Goal: Task Accomplishment & Management: Use online tool/utility

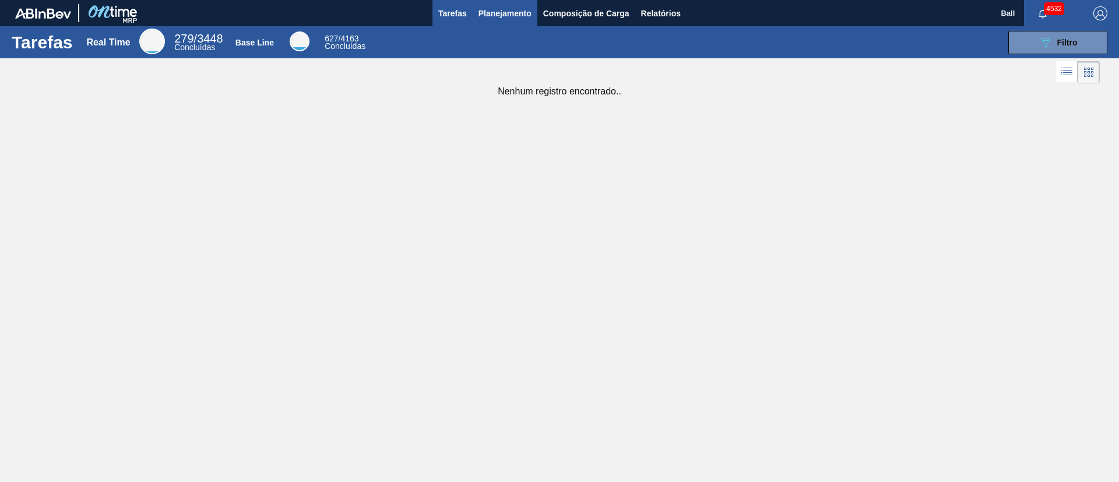
click at [498, 8] on span "Planejamento" at bounding box center [504, 13] width 53 height 14
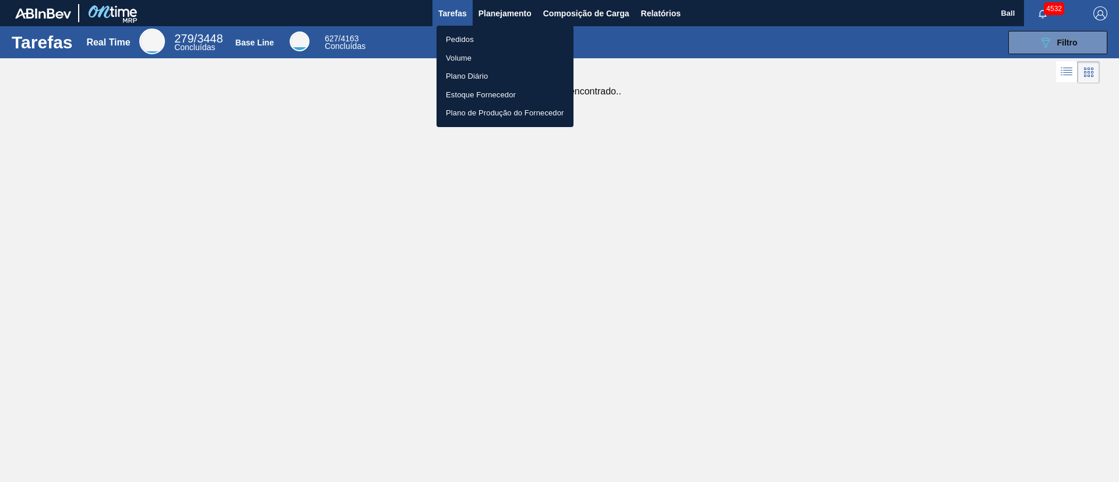
click at [472, 51] on li "Volume" at bounding box center [504, 58] width 137 height 19
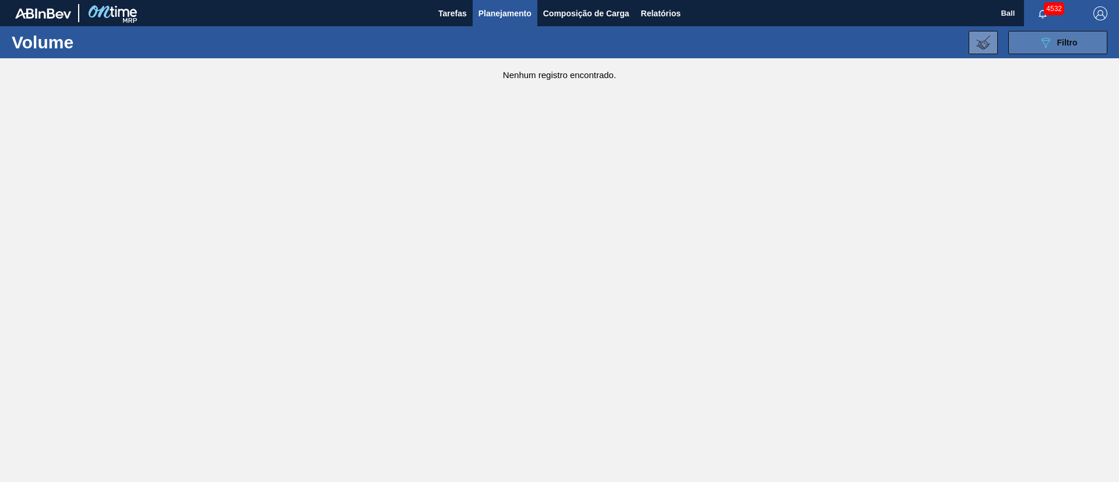
click at [1053, 51] on button "089F7B8B-B2A5-4AFE-B5C0-19BA573D28AC Filtro" at bounding box center [1057, 42] width 99 height 23
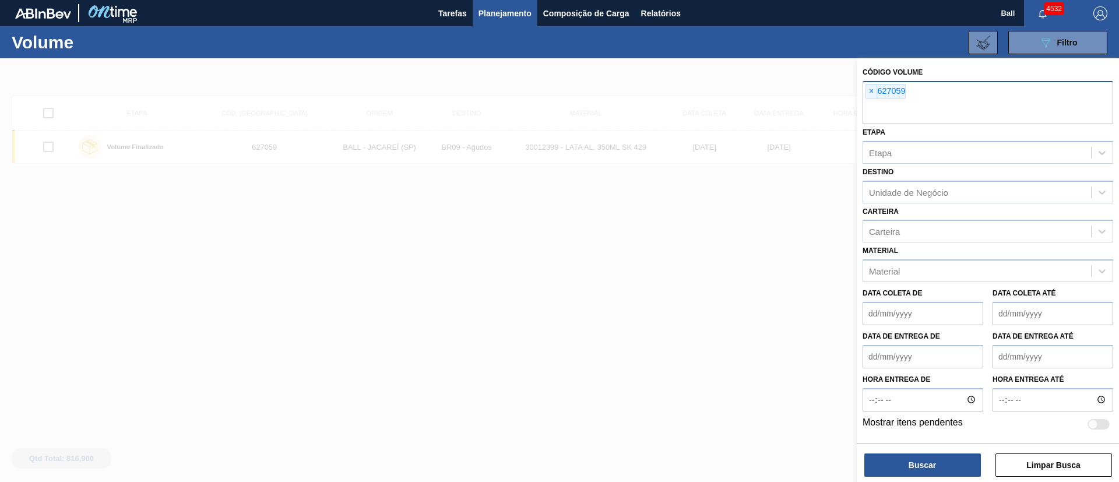
click at [869, 85] on span "×" at bounding box center [871, 91] width 11 height 14
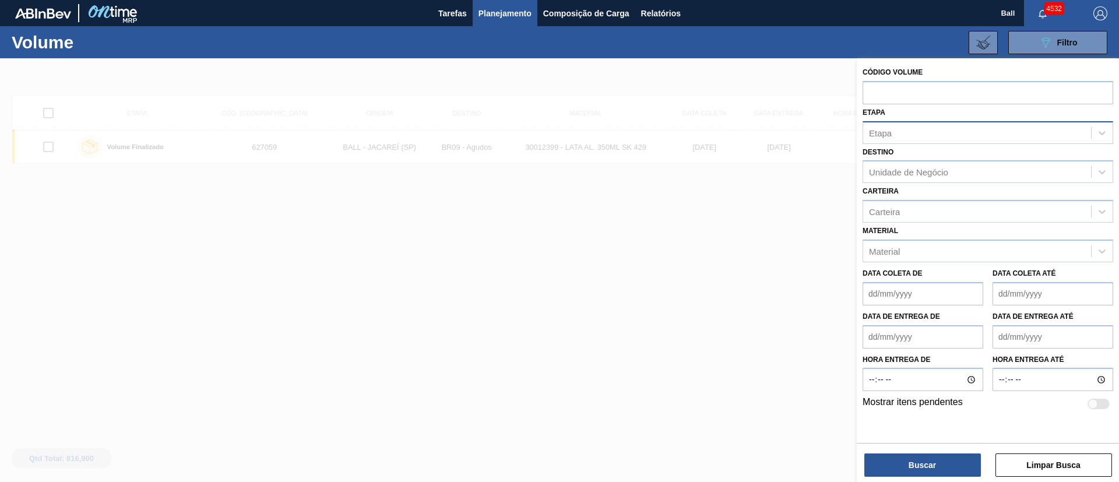
click at [900, 131] on div "Etapa" at bounding box center [977, 132] width 228 height 17
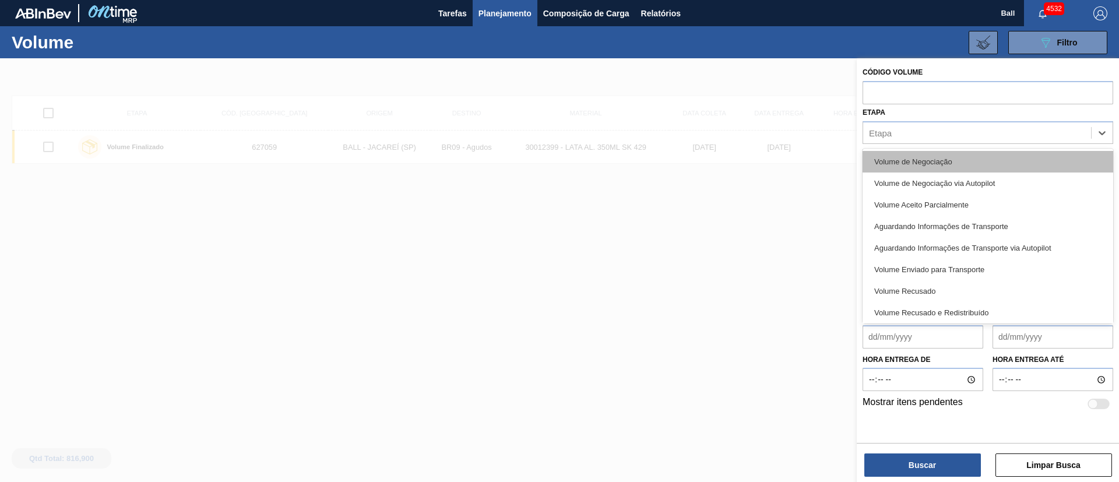
click at [905, 171] on div "Volume de Negociação" at bounding box center [987, 162] width 251 height 22
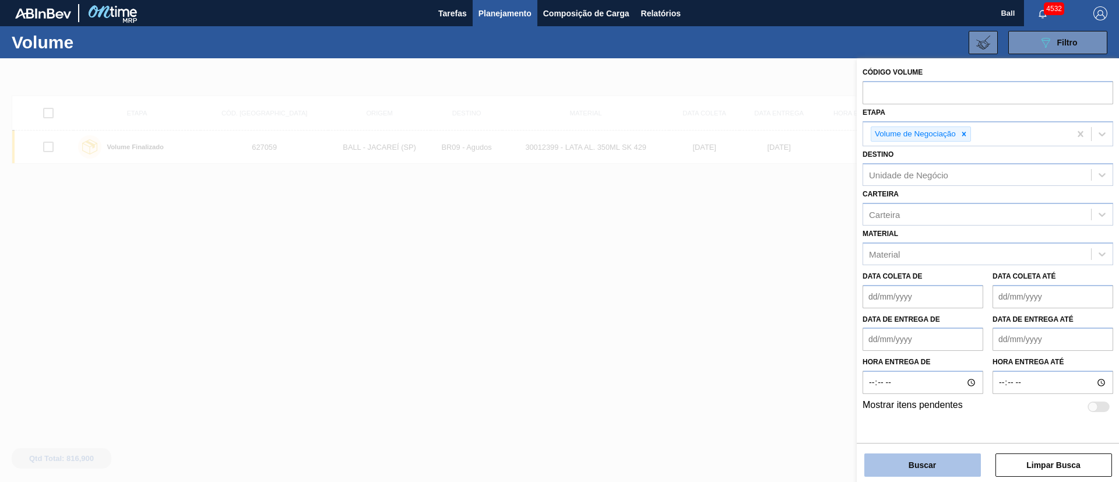
click at [932, 458] on button "Buscar" at bounding box center [922, 464] width 117 height 23
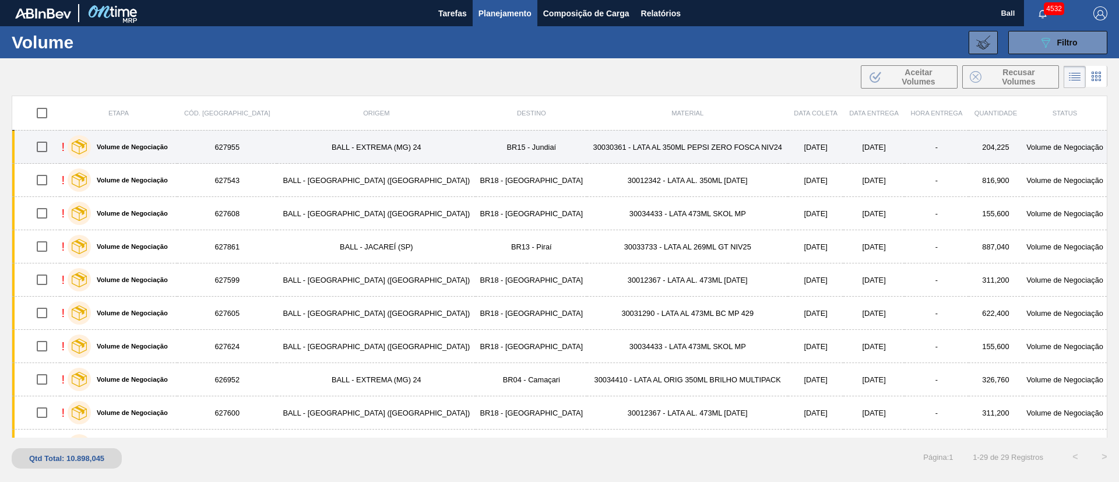
click at [650, 150] on td "30030361 - LATA AL 350ML PEPSI ZERO FOSCA NIV24" at bounding box center [687, 147] width 201 height 33
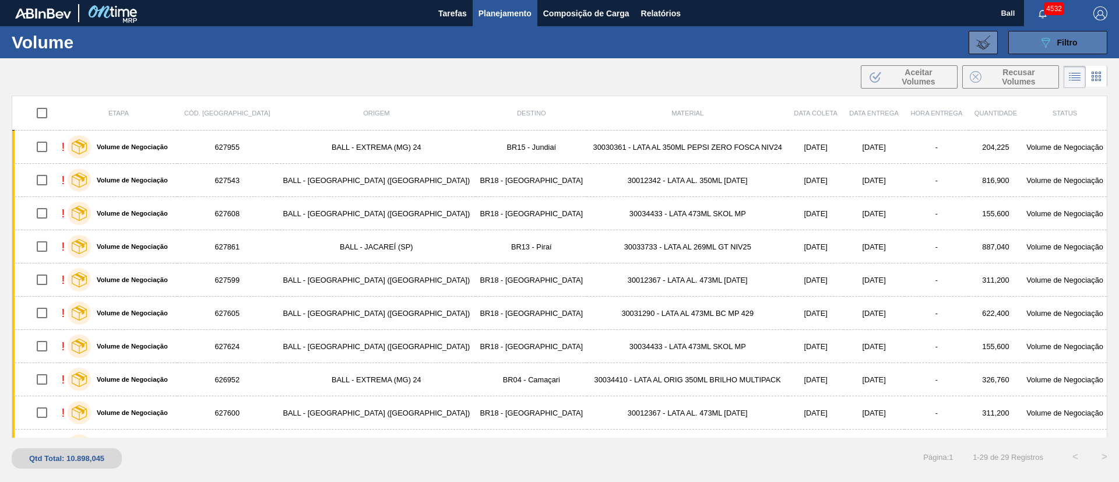
click at [1033, 37] on button "089F7B8B-B2A5-4AFE-B5C0-19BA573D28AC Filtro" at bounding box center [1057, 42] width 99 height 23
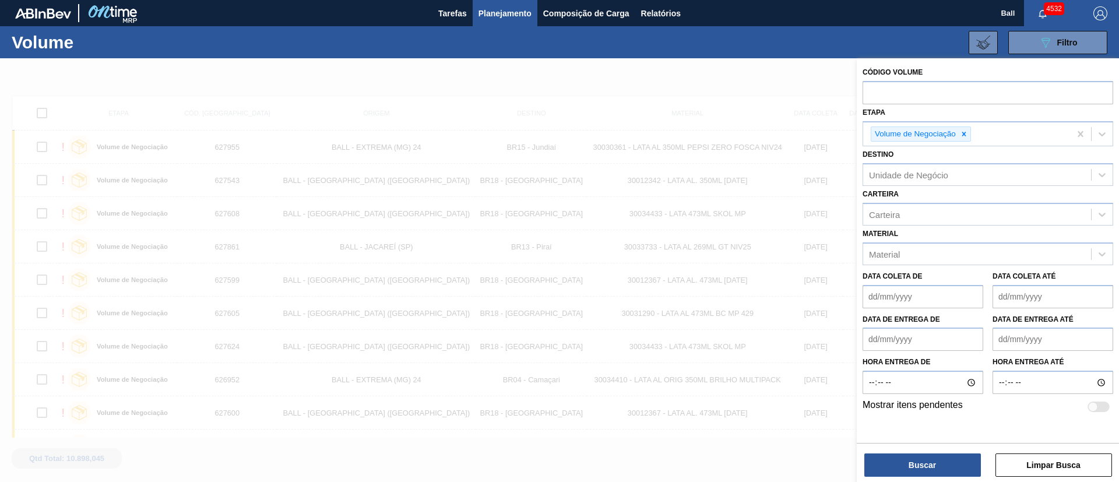
click at [708, 61] on div at bounding box center [559, 299] width 1119 height 482
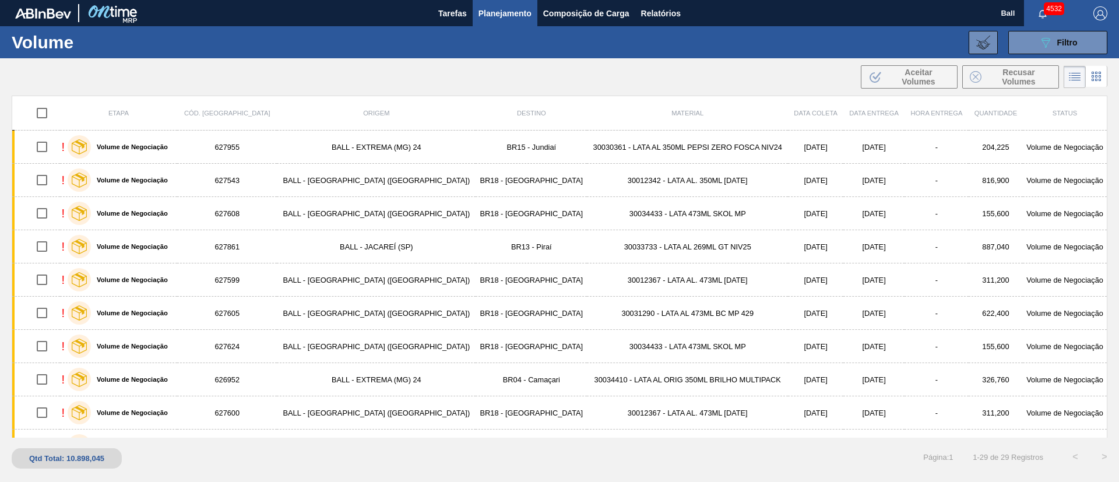
click at [533, 15] on button "Planejamento" at bounding box center [505, 13] width 65 height 26
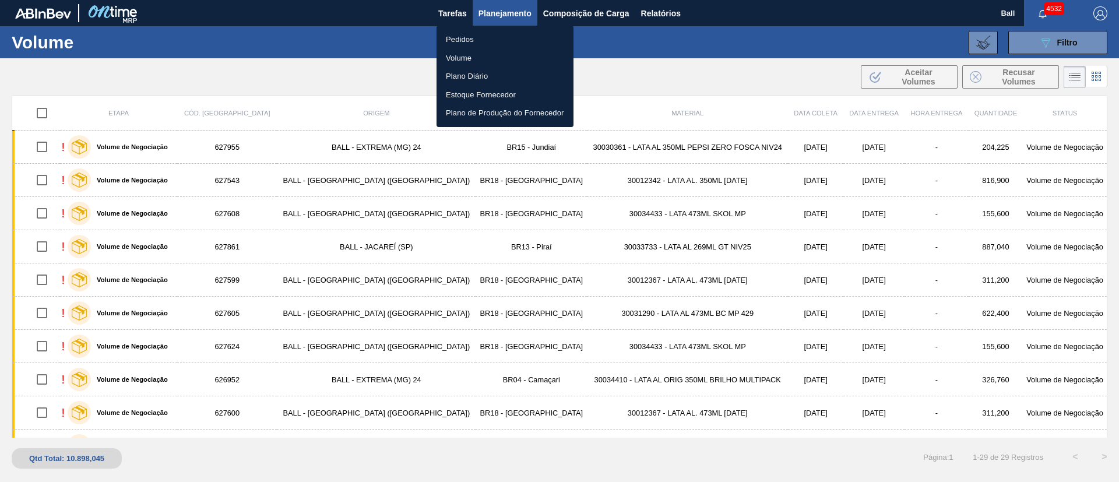
click at [482, 37] on li "Pedidos" at bounding box center [504, 39] width 137 height 19
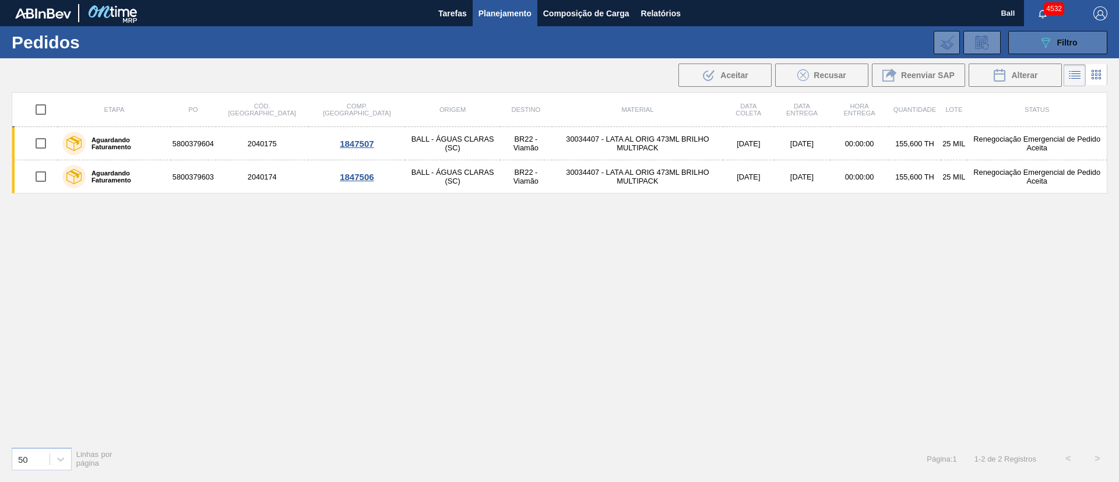
click at [1066, 42] on span "Filtro" at bounding box center [1067, 42] width 20 height 9
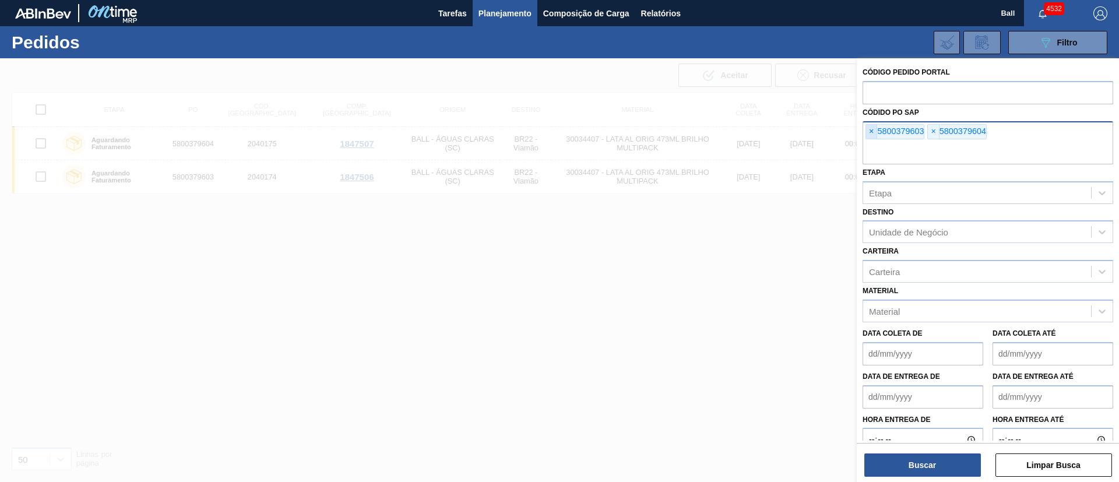
click at [871, 134] on span "×" at bounding box center [871, 132] width 11 height 14
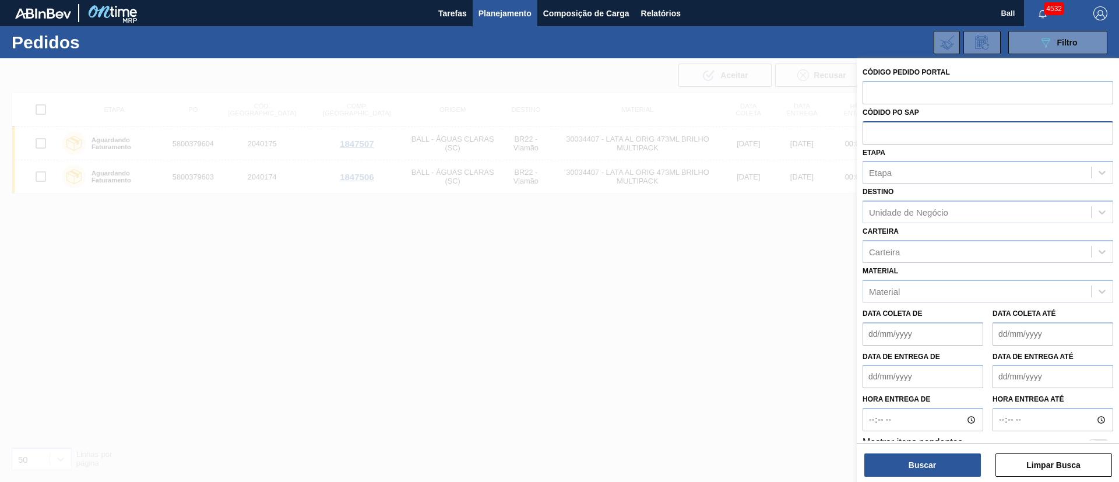
click at [871, 134] on input "text" at bounding box center [987, 132] width 251 height 22
paste input "5800384610"
type input "5800384610"
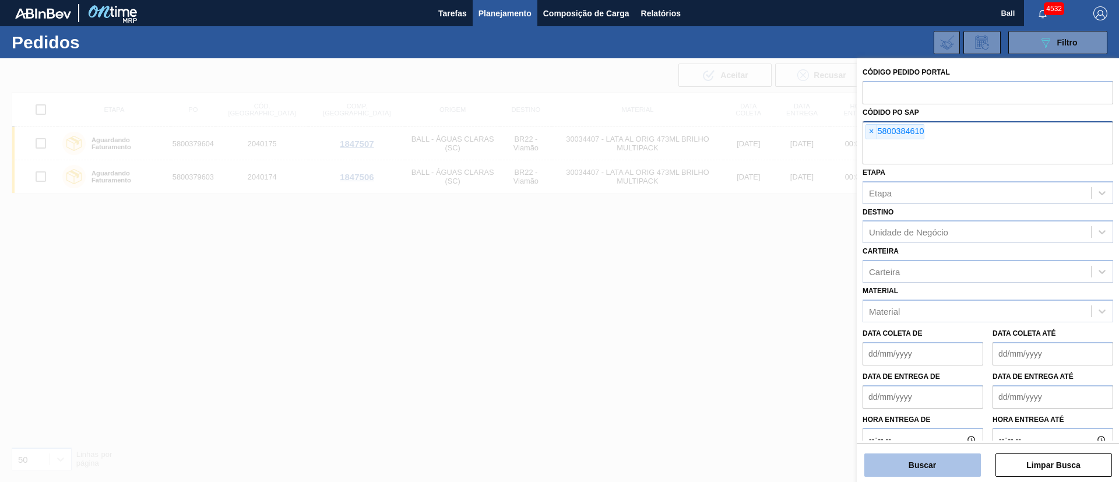
click at [918, 459] on button "Buscar" at bounding box center [922, 464] width 117 height 23
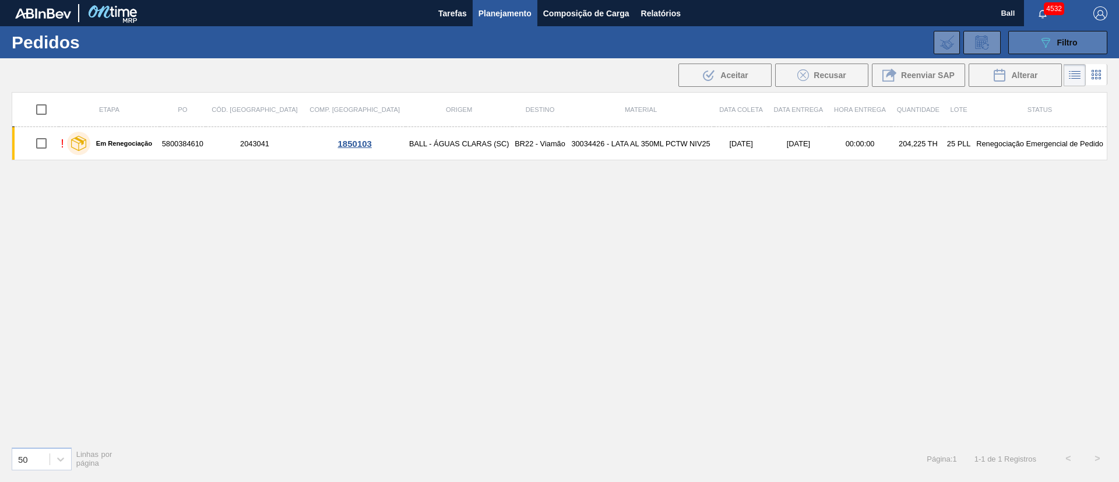
click at [1054, 47] on div "089F7B8B-B2A5-4AFE-B5C0-19BA573D28AC Filtro" at bounding box center [1057, 43] width 39 height 14
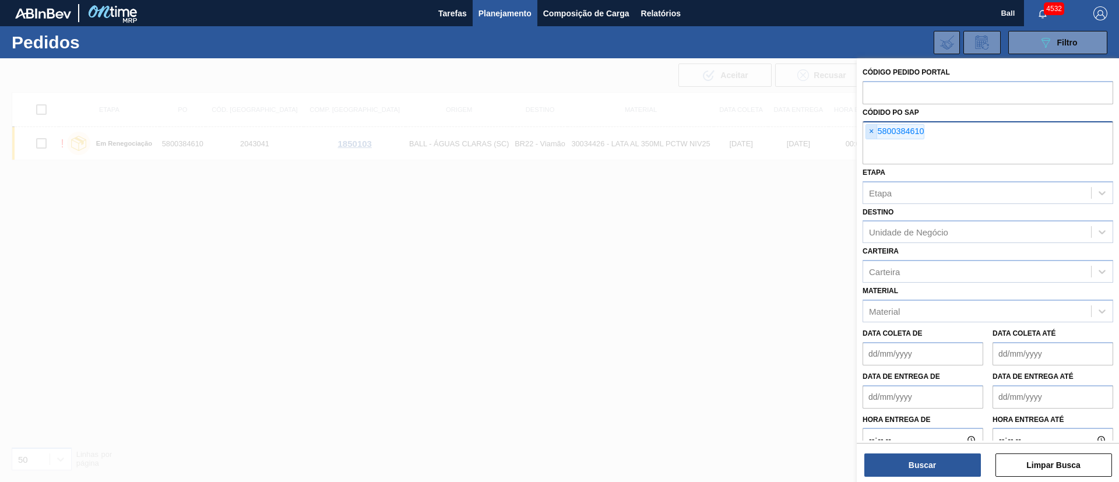
click at [871, 126] on span "×" at bounding box center [871, 132] width 11 height 14
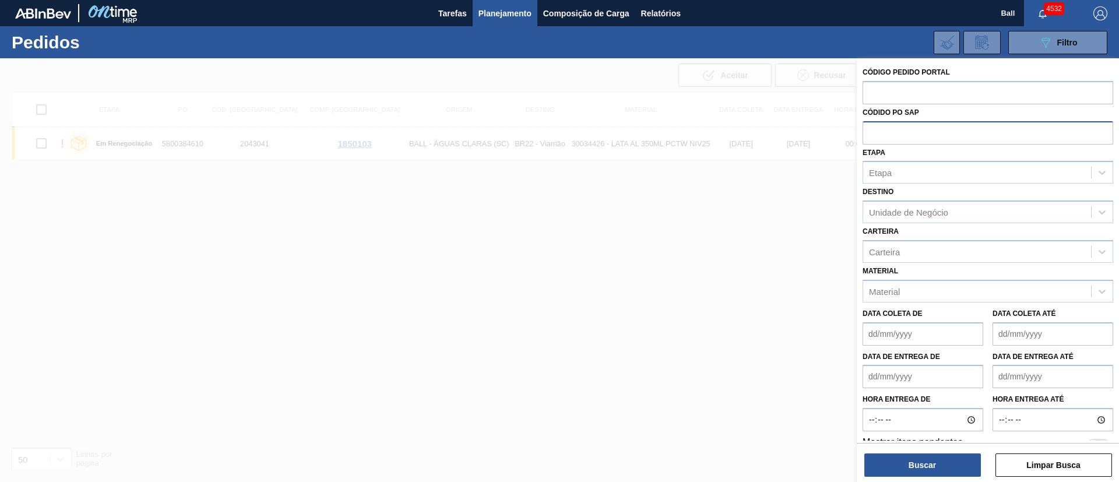
paste input "text"
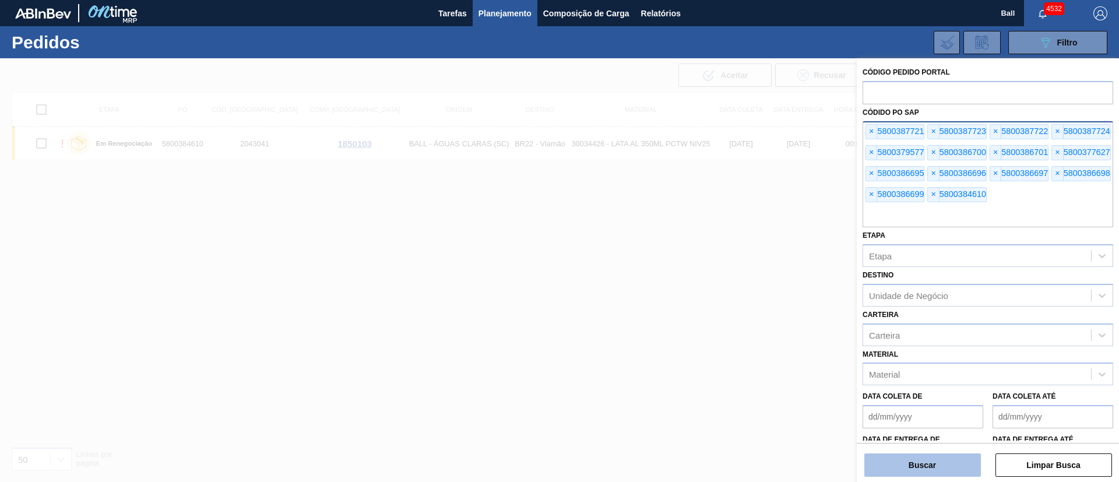
click at [902, 466] on button "Buscar" at bounding box center [922, 464] width 117 height 23
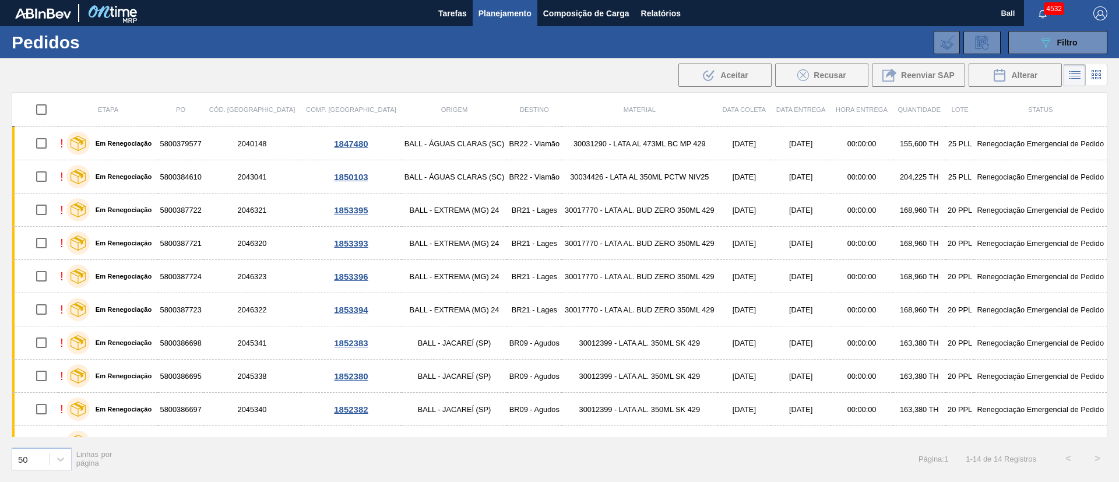
click at [45, 108] on input "checkbox" at bounding box center [41, 109] width 24 height 24
checkbox input "true"
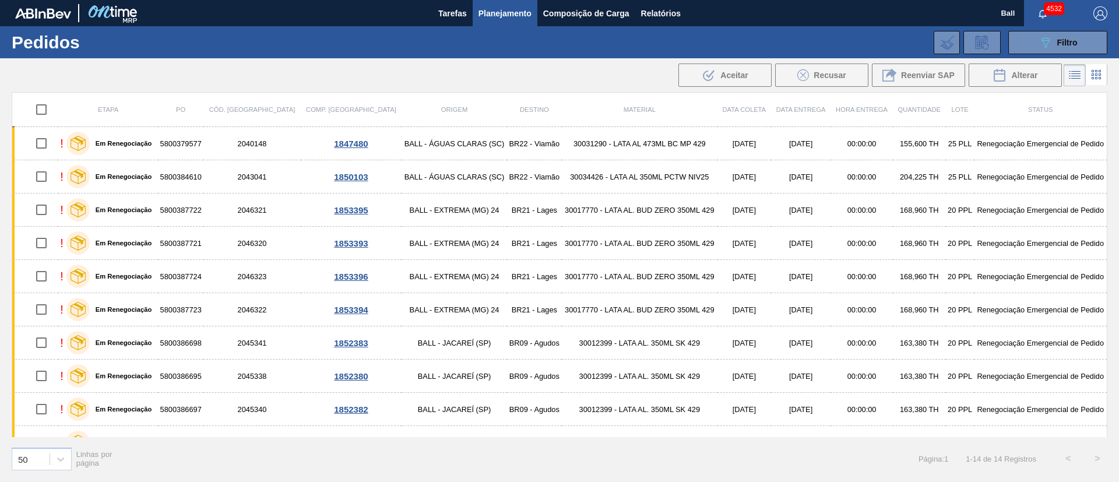
checkbox input "true"
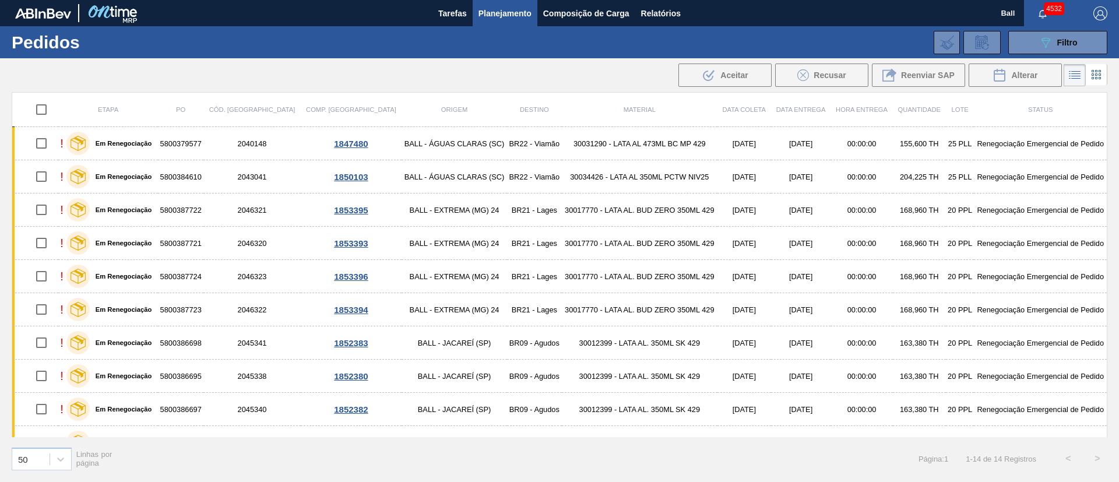
checkbox input "true"
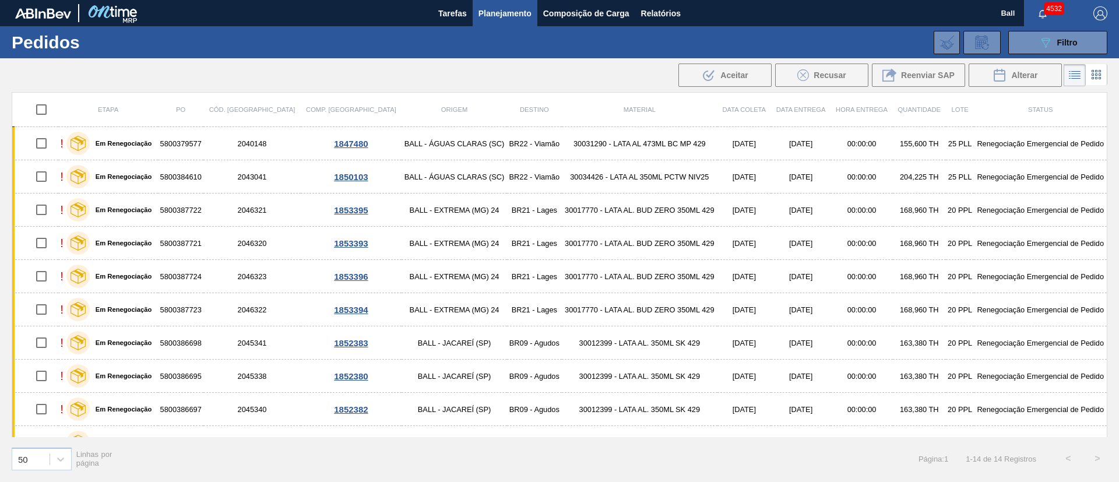
checkbox input "true"
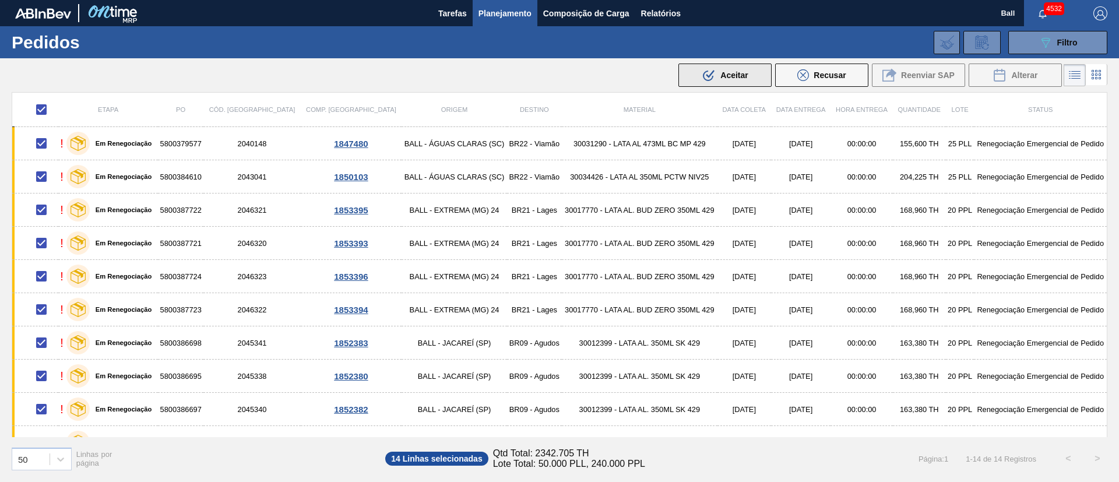
click at [691, 73] on button ".b{fill:var(--color-action-default)} Aceitar" at bounding box center [724, 75] width 93 height 23
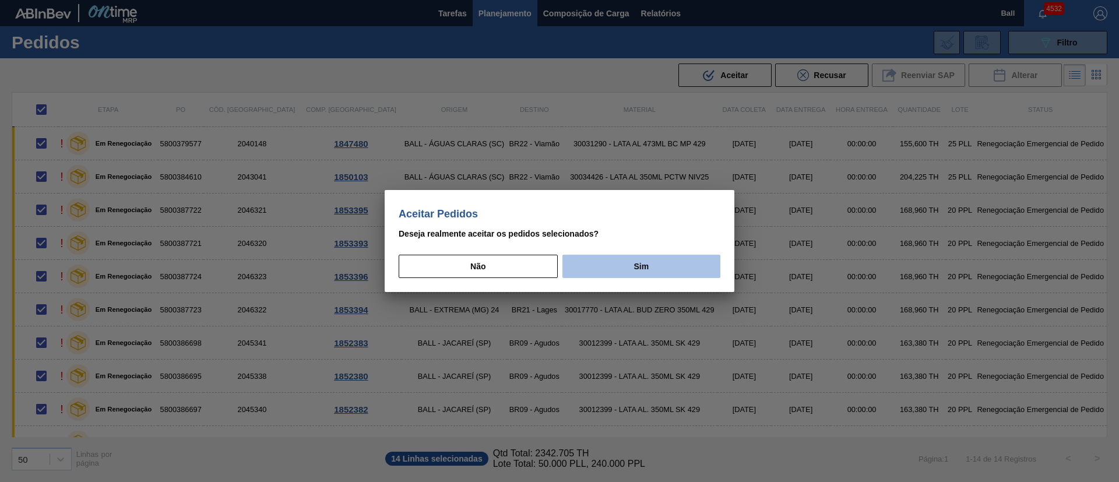
click at [609, 260] on button "Sim" at bounding box center [641, 266] width 158 height 23
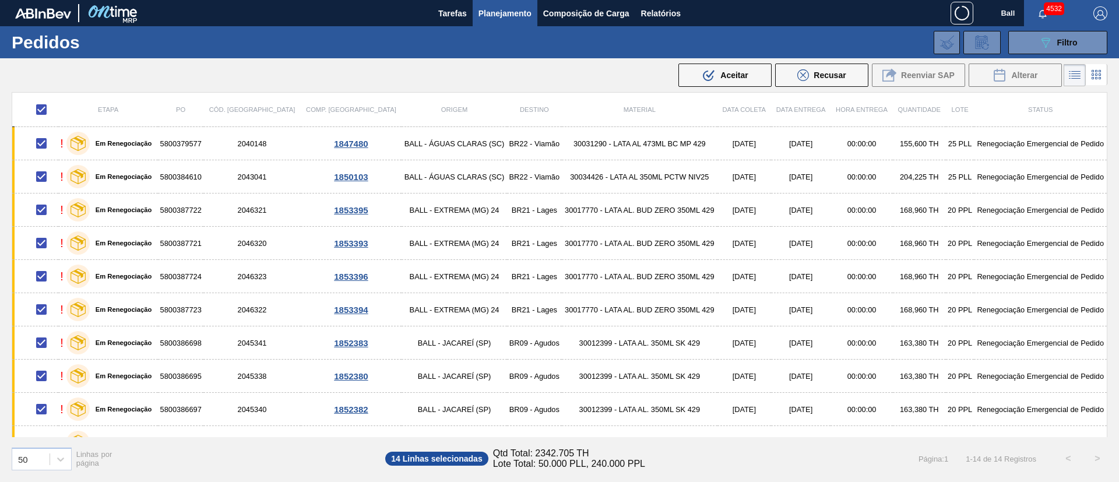
checkbox input "false"
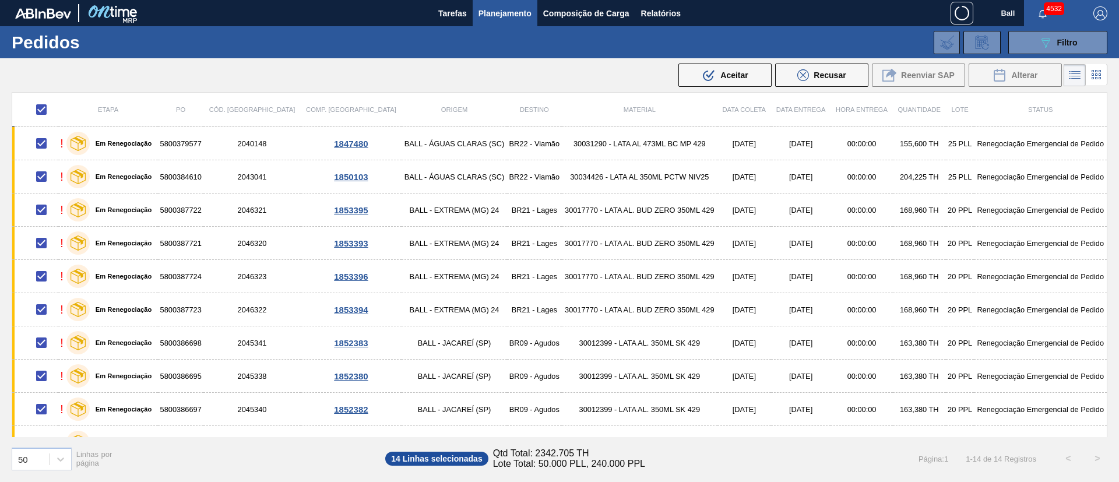
checkbox input "false"
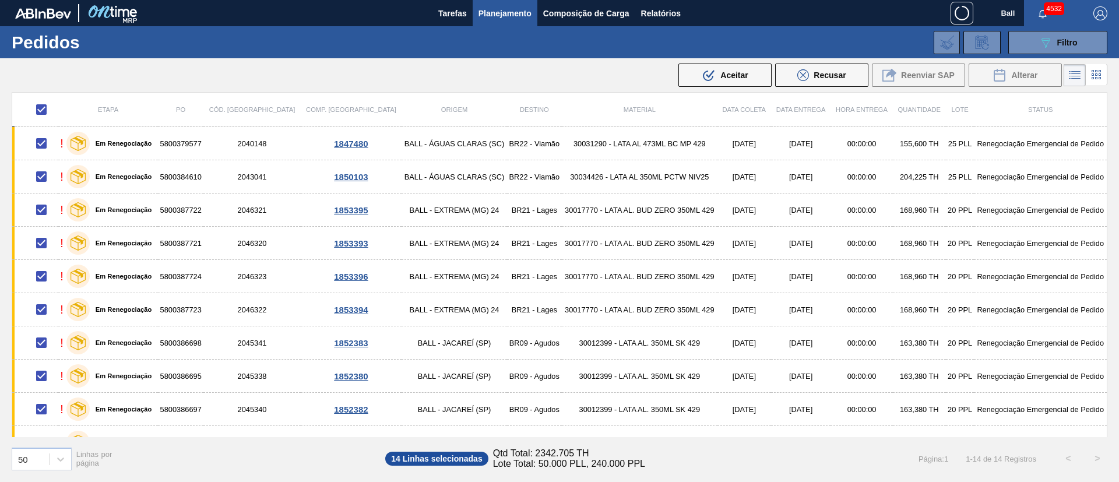
checkbox input "false"
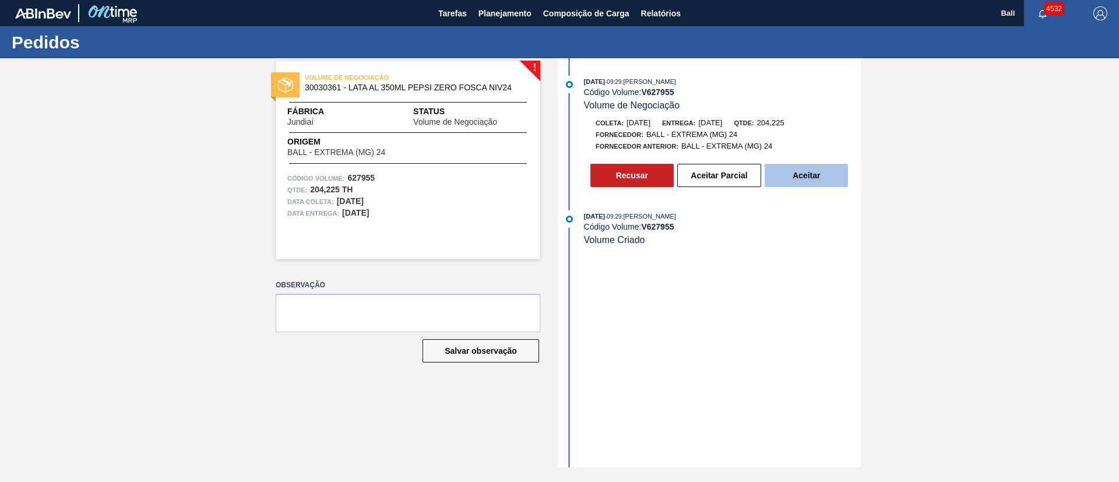
click at [841, 181] on button "Aceitar" at bounding box center [805, 175] width 83 height 23
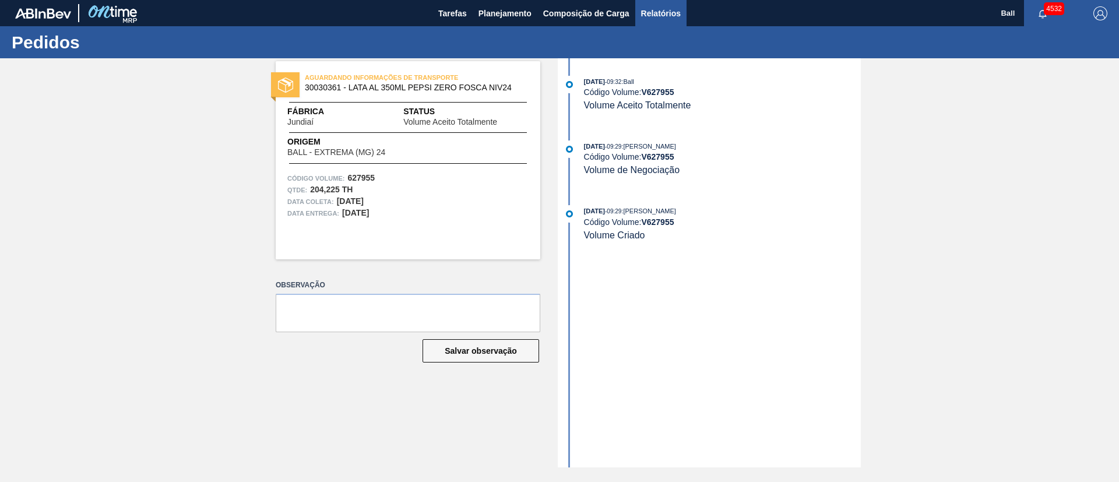
click at [657, 18] on span "Relatórios" at bounding box center [661, 13] width 40 height 14
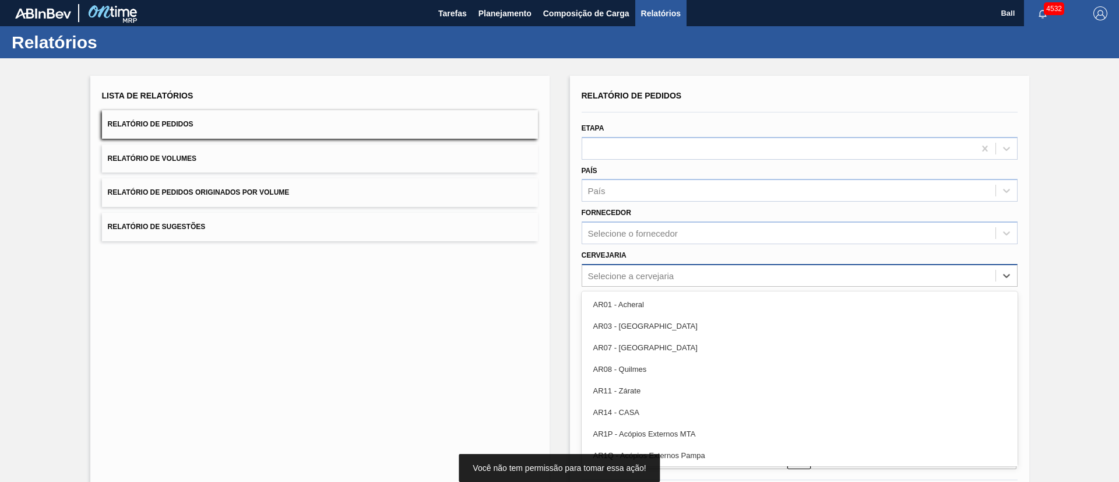
click at [644, 277] on div "Selecione a cervejaria" at bounding box center [631, 275] width 86 height 10
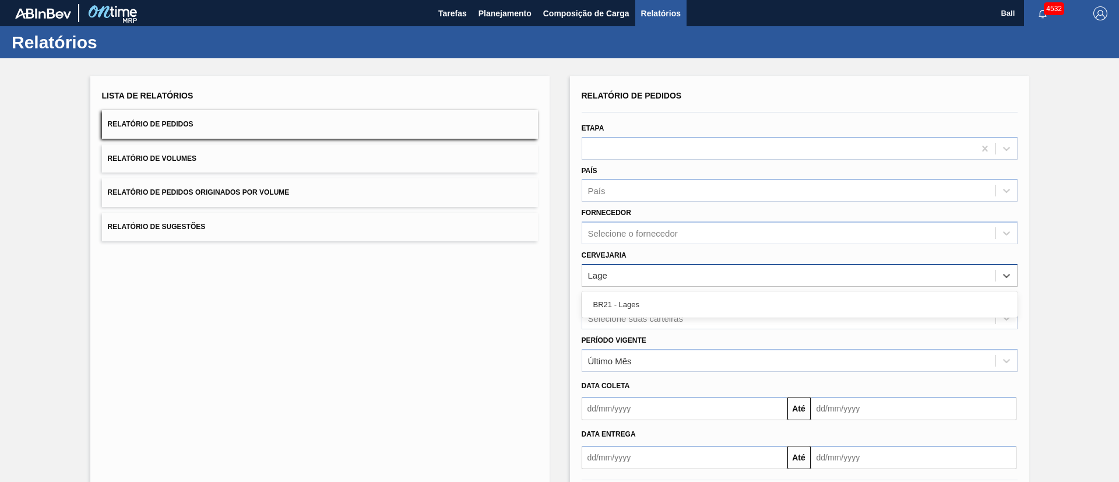
type input "Lages"
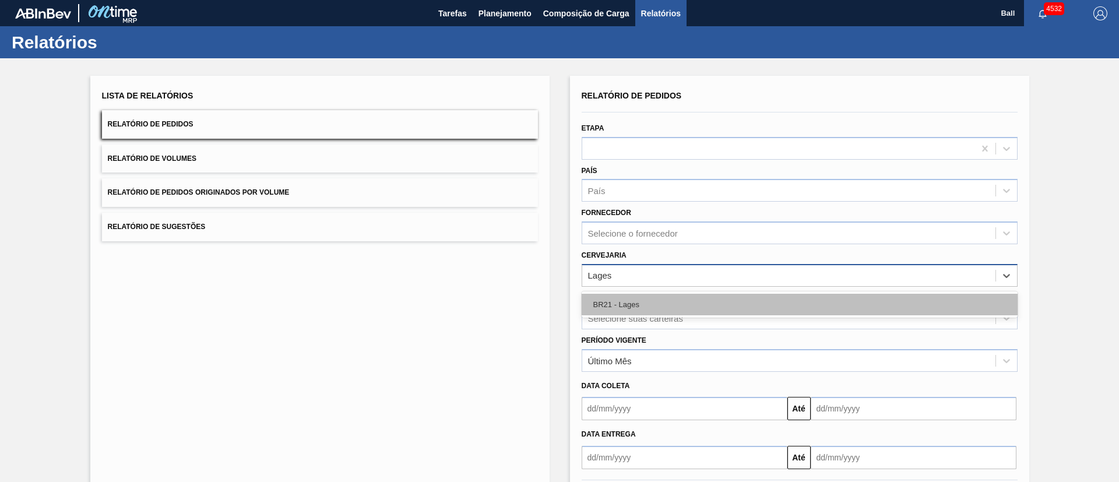
click at [656, 306] on div "BR21 - Lages" at bounding box center [799, 305] width 436 height 22
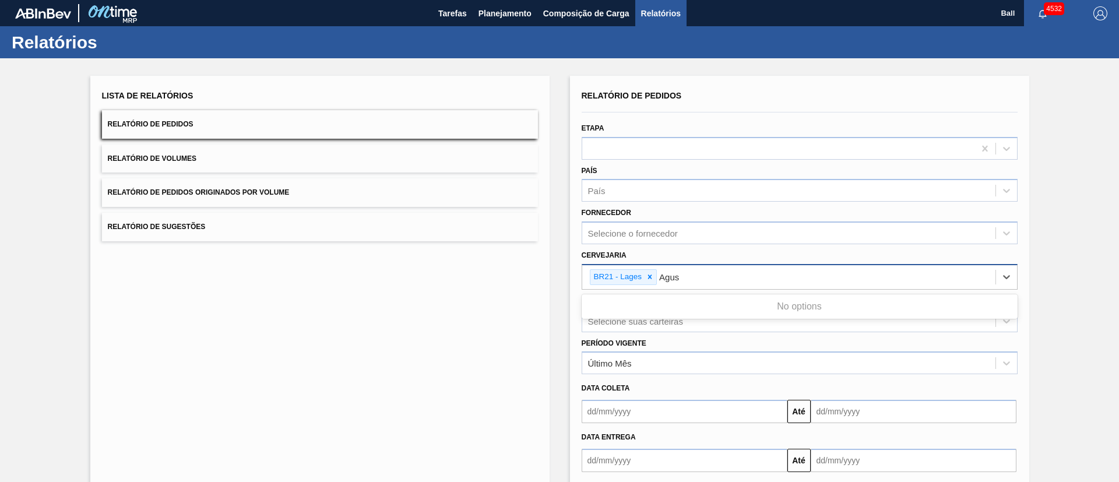
type input "Agu"
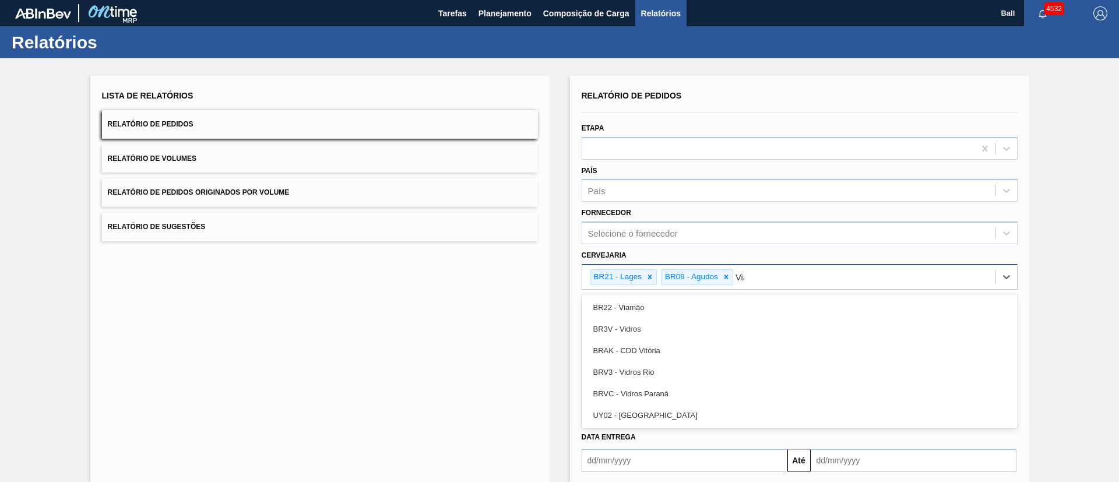
type input "Viam"
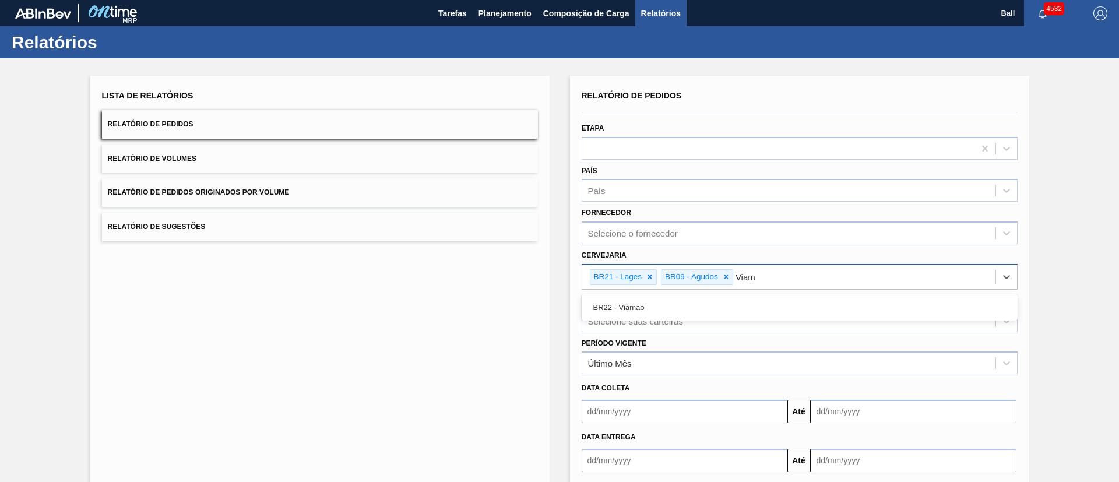
click at [656, 306] on div "BR22 - Viamão" at bounding box center [799, 308] width 436 height 22
click at [643, 315] on div "Selecione suas carteiras" at bounding box center [799, 320] width 436 height 23
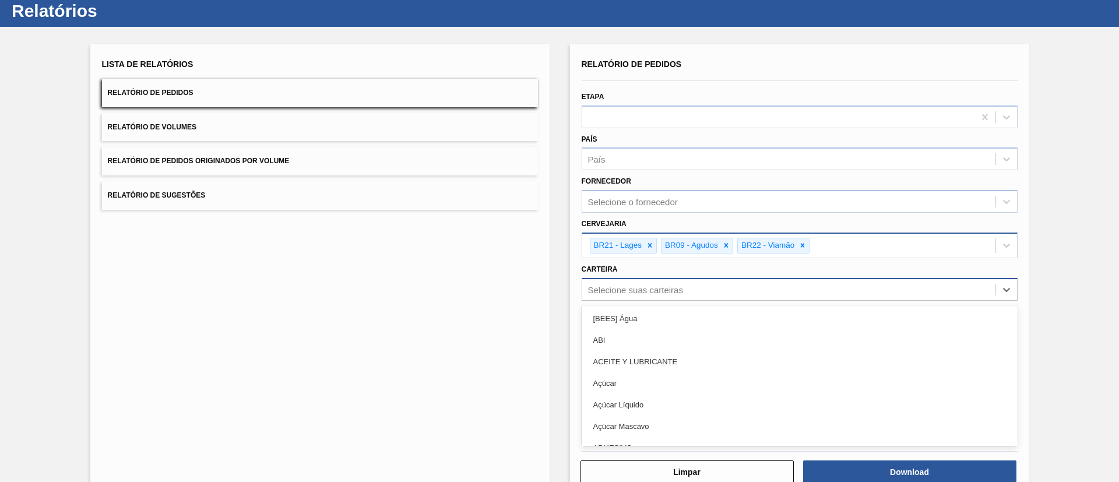
scroll to position [34, 0]
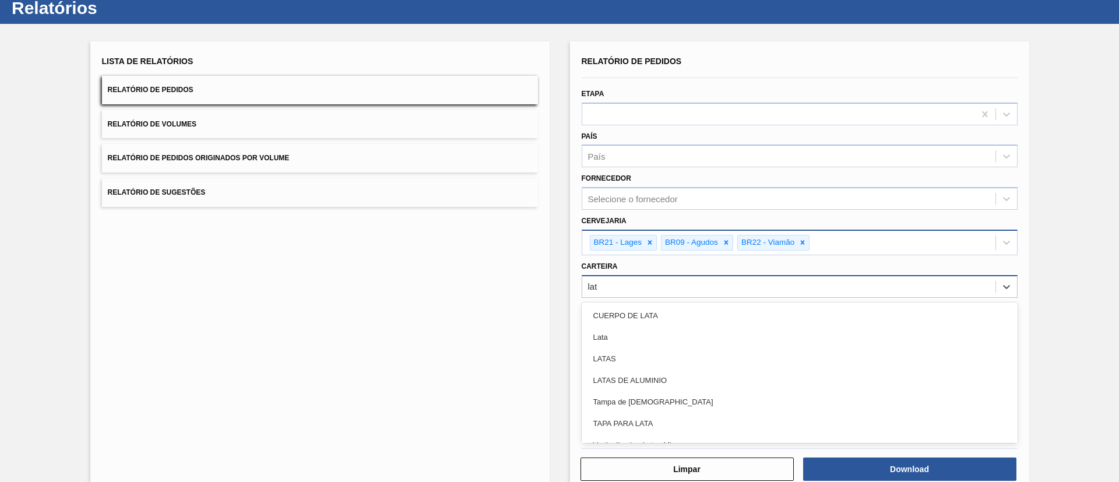
type input "lata"
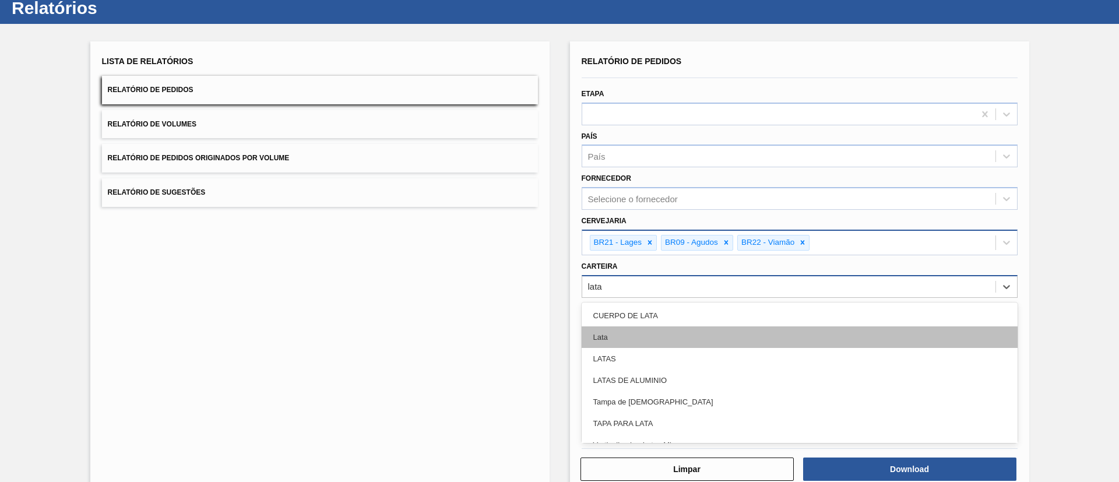
click at [665, 334] on div "Lata" at bounding box center [799, 337] width 436 height 22
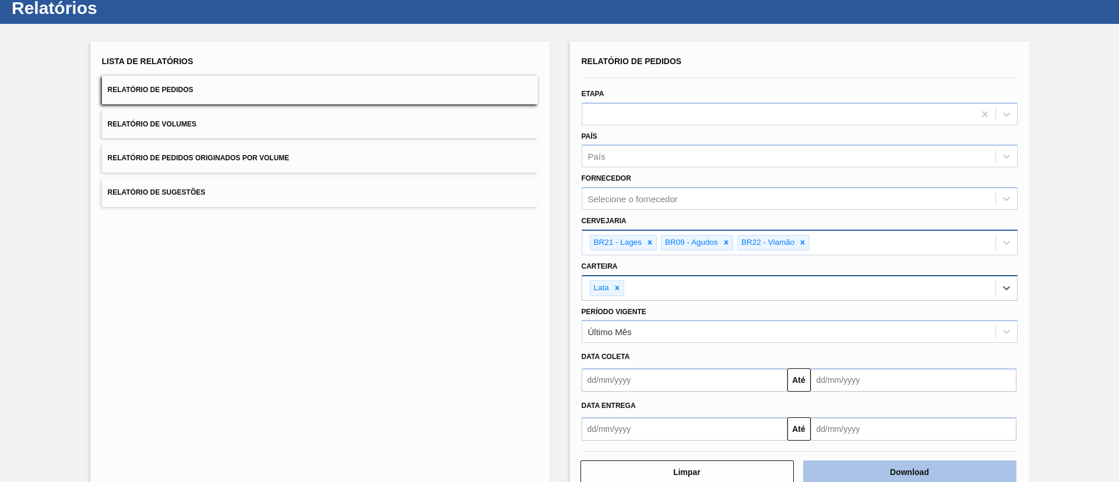
click at [953, 463] on button "Download" at bounding box center [909, 471] width 213 height 23
